Goal: Task Accomplishment & Management: Manage account settings

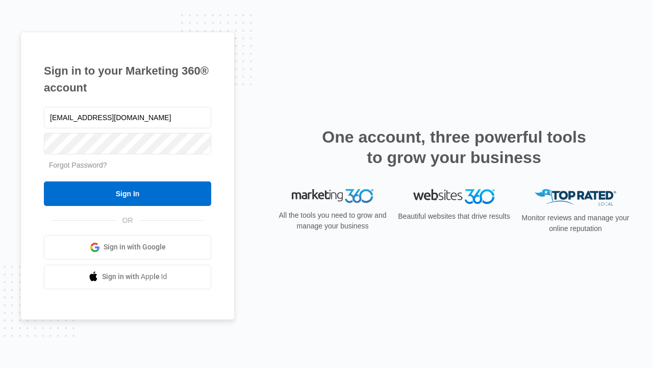
type input "dankie614@gmail.com"
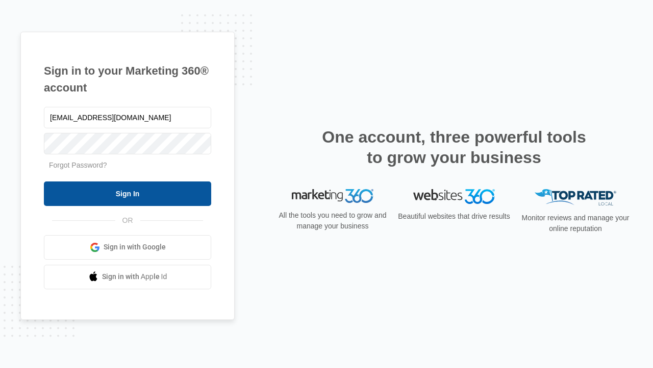
click at [128, 193] on input "Sign In" at bounding box center [127, 193] width 167 height 25
